Goal: Understand process/instructions

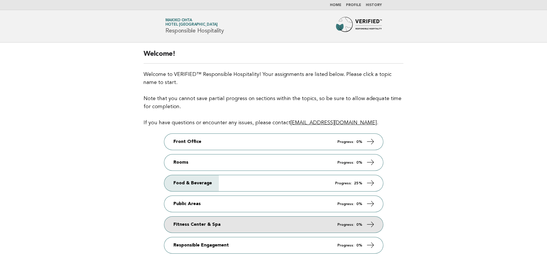
click at [241, 224] on link "Fitness Center & Spa Progress: 0%" at bounding box center [273, 224] width 219 height 16
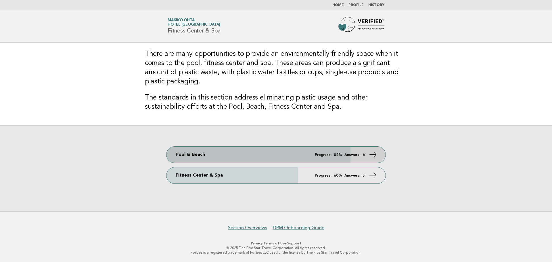
click at [219, 153] on link "Pool & Beach Progress: 84% Answers: 6" at bounding box center [275, 155] width 219 height 16
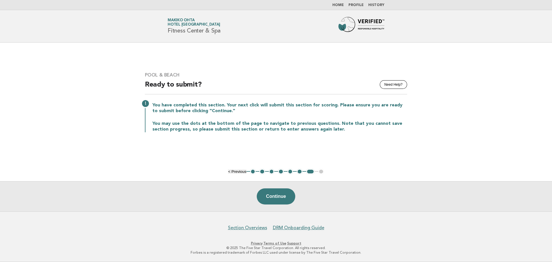
click at [261, 171] on button "2" at bounding box center [262, 172] width 6 height 6
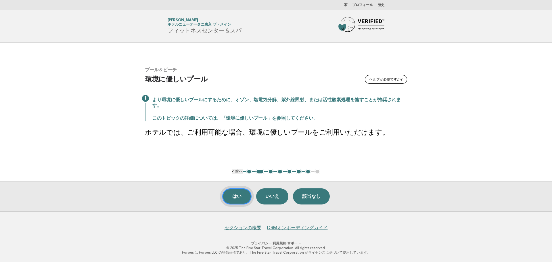
click at [237, 198] on font "はい" at bounding box center [236, 196] width 9 height 5
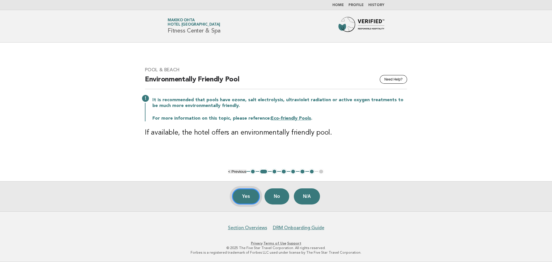
click at [243, 194] on button "Yes" at bounding box center [246, 196] width 28 height 16
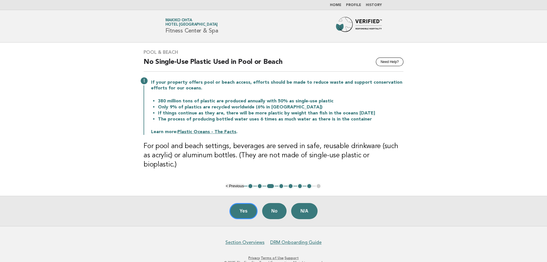
click at [290, 183] on button "5" at bounding box center [291, 186] width 6 height 6
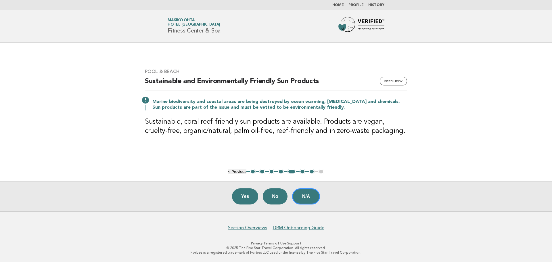
click at [302, 174] on button "6" at bounding box center [302, 172] width 6 height 6
